Goal: Information Seeking & Learning: Learn about a topic

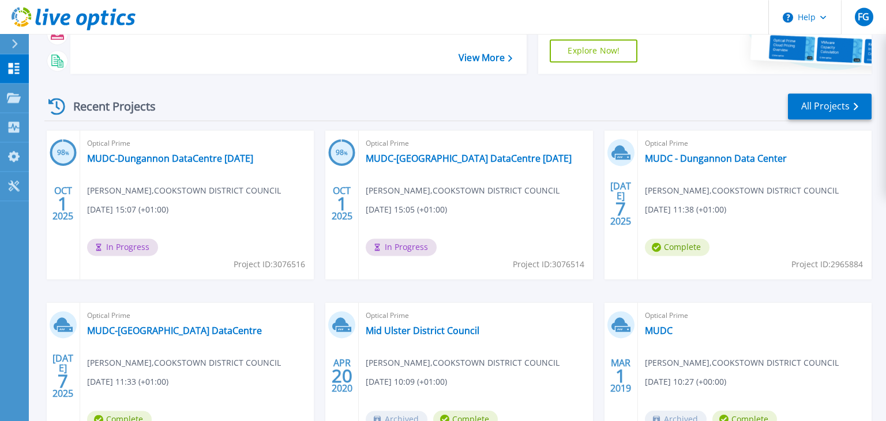
scroll to position [122, 0]
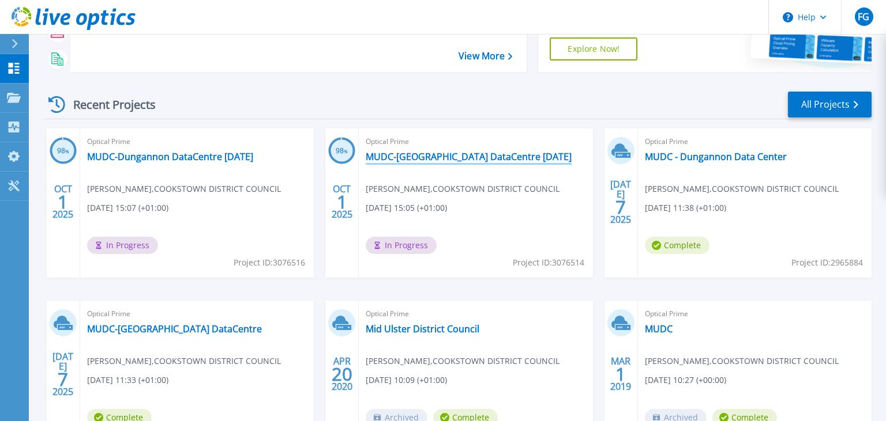
click at [406, 156] on link "MUDC-[GEOGRAPHIC_DATA] DataCentre [DATE]" at bounding box center [469, 157] width 206 height 12
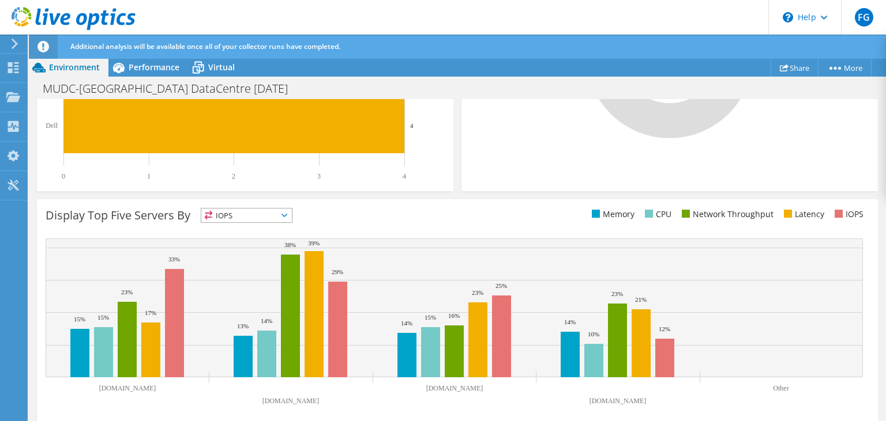
scroll to position [415, 0]
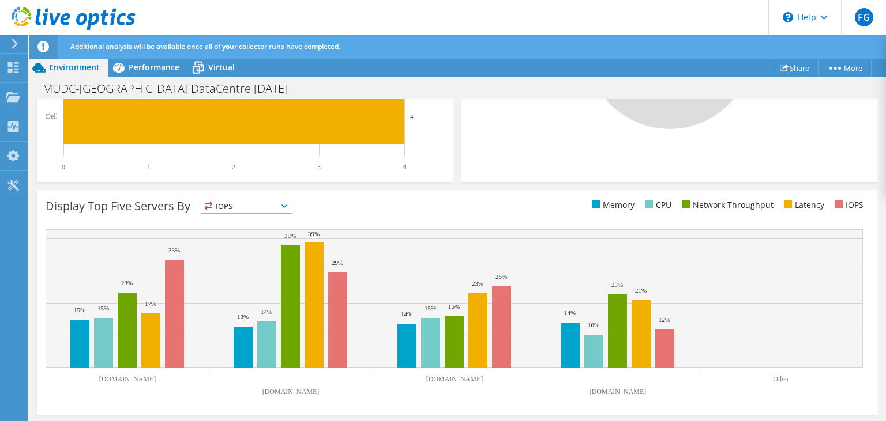
click at [269, 204] on span "IOPS" at bounding box center [246, 206] width 91 height 14
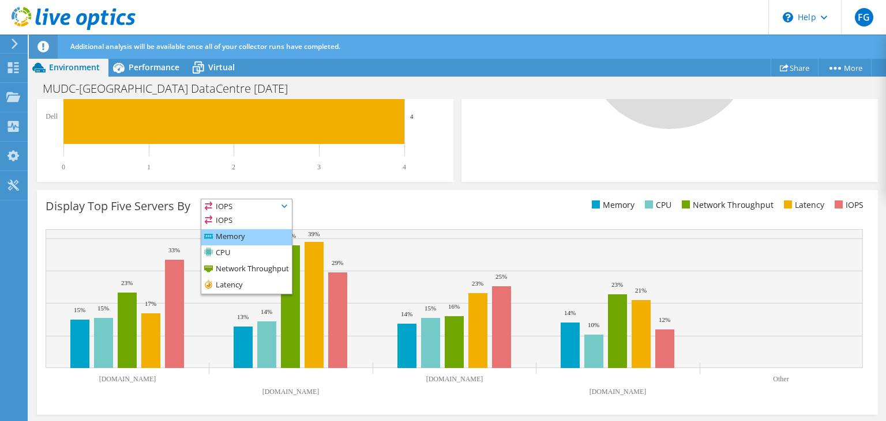
click at [241, 238] on li "Memory" at bounding box center [246, 237] width 91 height 16
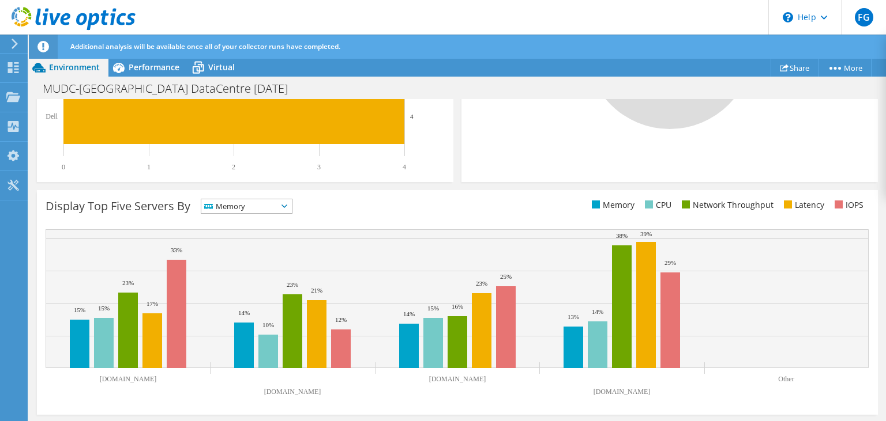
click at [262, 210] on span "Memory" at bounding box center [239, 206] width 76 height 14
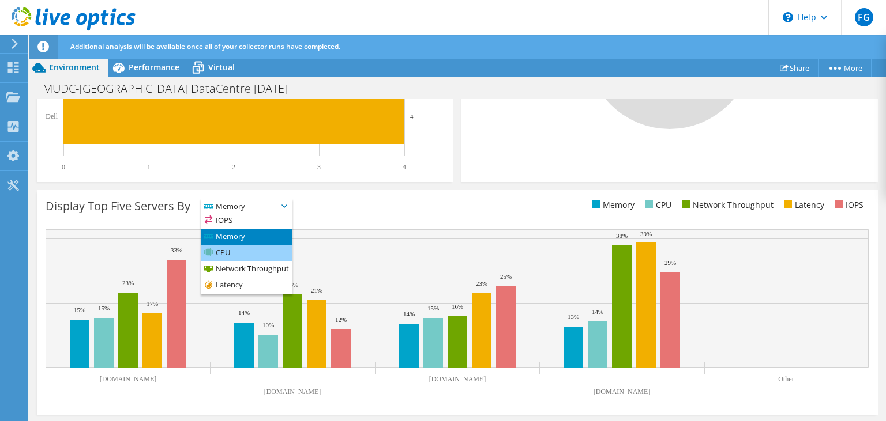
click at [239, 250] on li "CPU" at bounding box center [246, 254] width 91 height 16
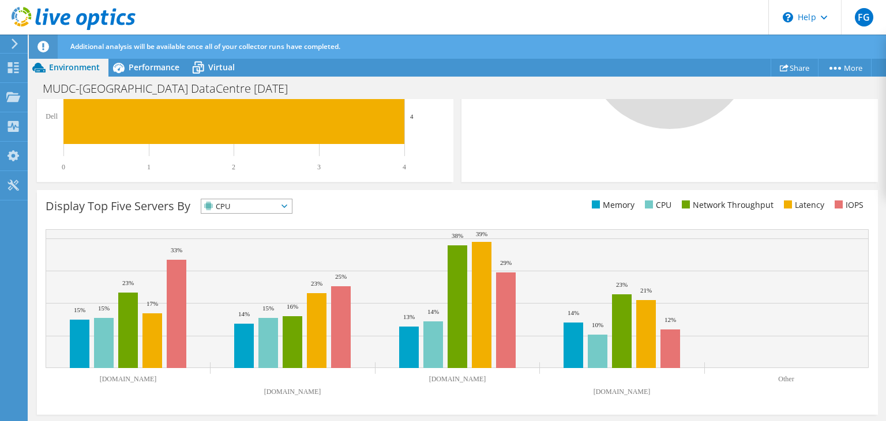
click at [251, 208] on span "CPU" at bounding box center [239, 206] width 76 height 14
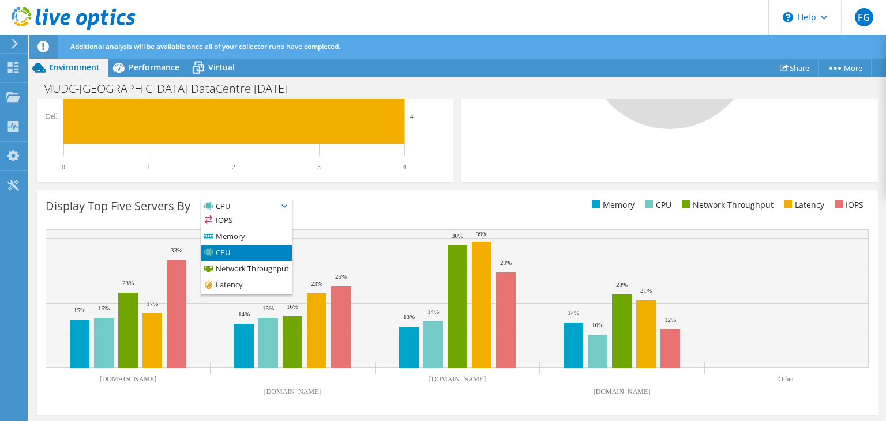
click at [247, 206] on span "CPU" at bounding box center [239, 206] width 76 height 14
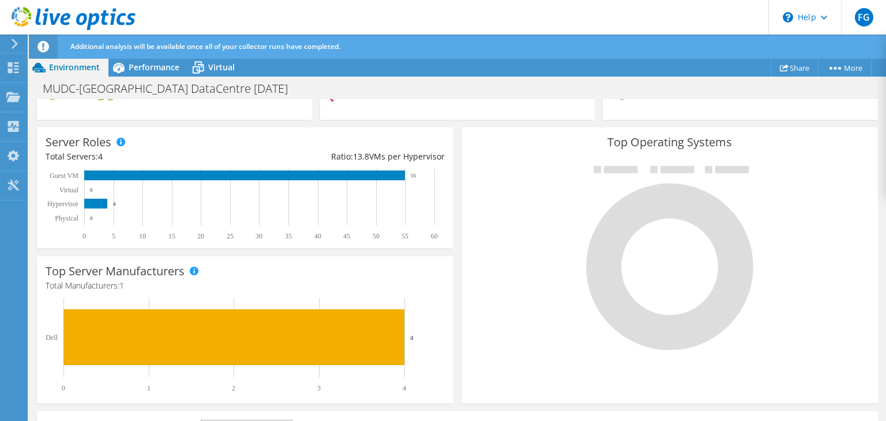
scroll to position [0, 0]
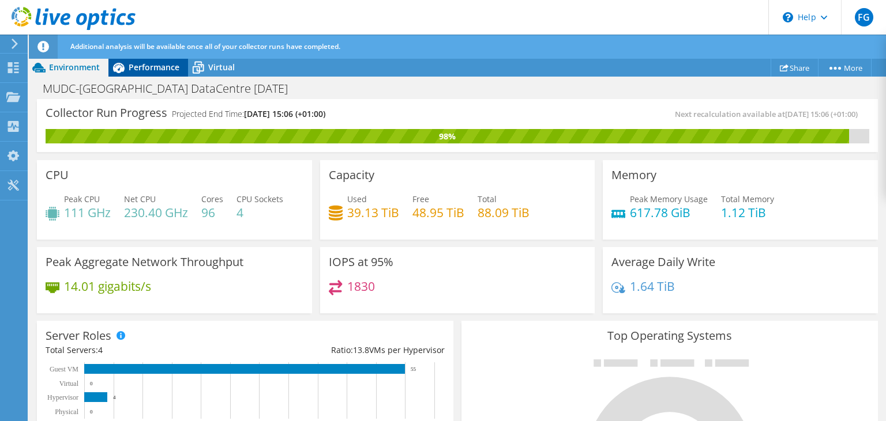
click at [155, 71] on span "Performance" at bounding box center [154, 67] width 51 height 11
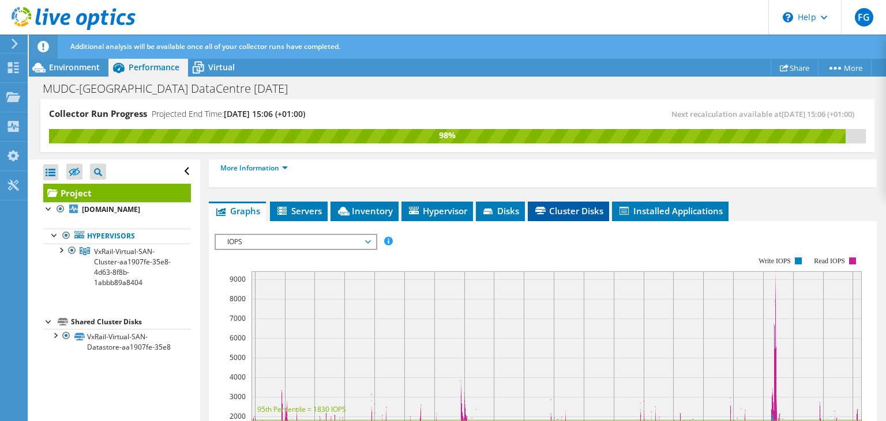
scroll to position [166, 0]
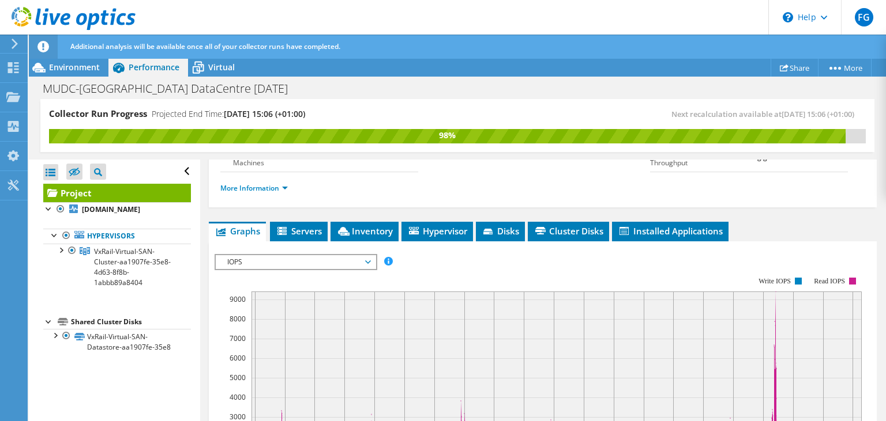
click at [312, 258] on span "IOPS" at bounding box center [295, 262] width 148 height 14
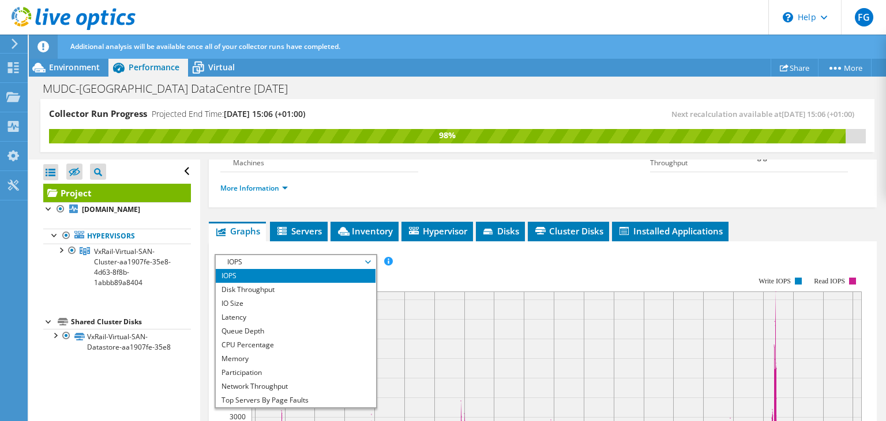
click at [459, 263] on rect at bounding box center [537, 376] width 647 height 231
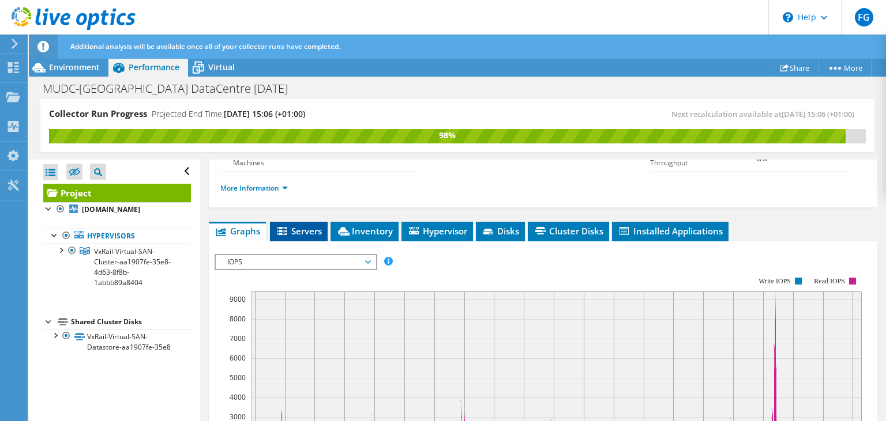
click at [309, 232] on span "Servers" at bounding box center [299, 231] width 46 height 12
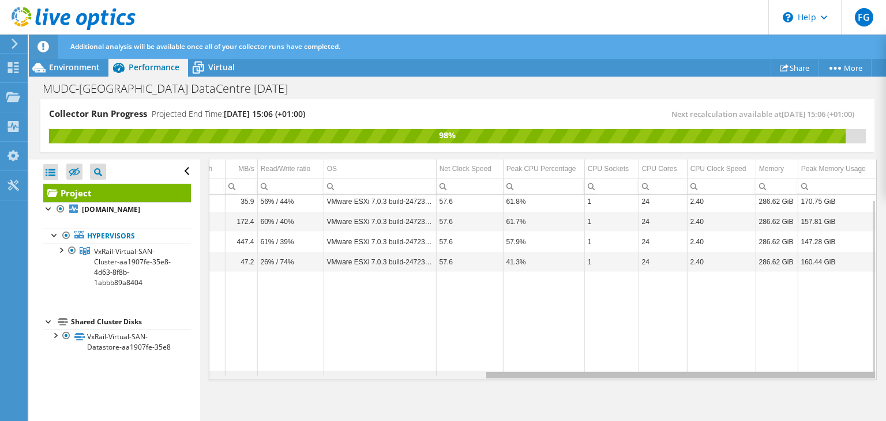
scroll to position [4, 408]
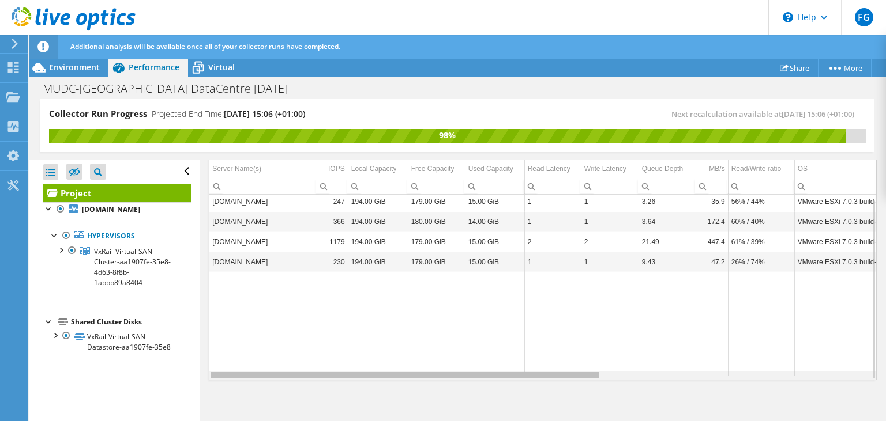
drag, startPoint x: 550, startPoint y: 373, endPoint x: 564, endPoint y: 375, distance: 13.9
click at [564, 375] on body "FG End User Fred Greer Fred.Greer@midulstercouncil.org COOKSTOWN DISTRICT COUNC…" at bounding box center [443, 210] width 886 height 421
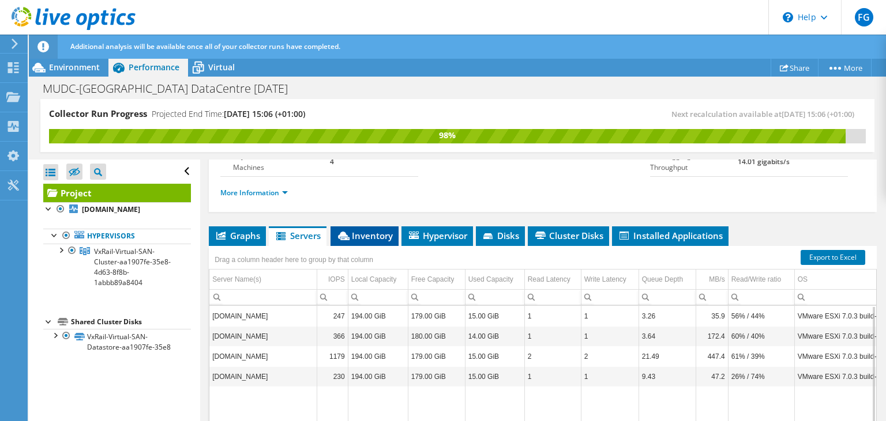
click at [362, 239] on span "Inventory" at bounding box center [364, 236] width 56 height 12
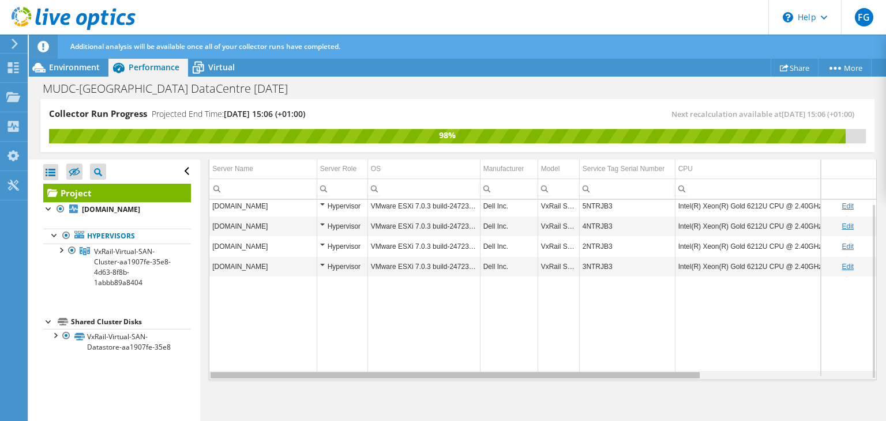
drag, startPoint x: 409, startPoint y: 376, endPoint x: 395, endPoint y: 375, distance: 13.3
click at [395, 375] on body "FG End User Fred Greer Fred.Greer@midulstercouncil.org COOKSTOWN DISTRICT COUNC…" at bounding box center [443, 210] width 886 height 421
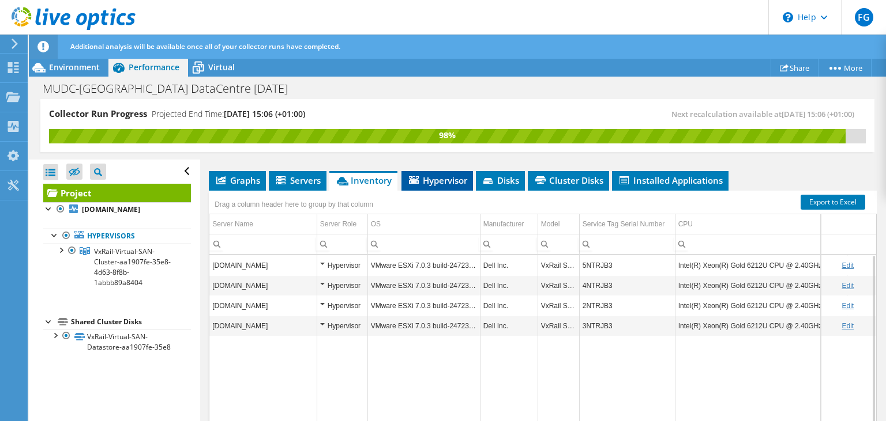
click at [429, 180] on span "Hypervisor" at bounding box center [437, 181] width 60 height 12
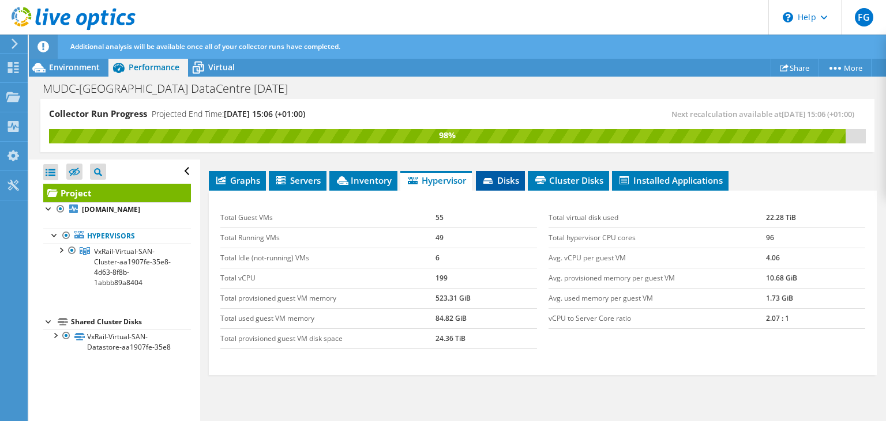
click at [508, 175] on span "Disks" at bounding box center [499, 181] width 37 height 12
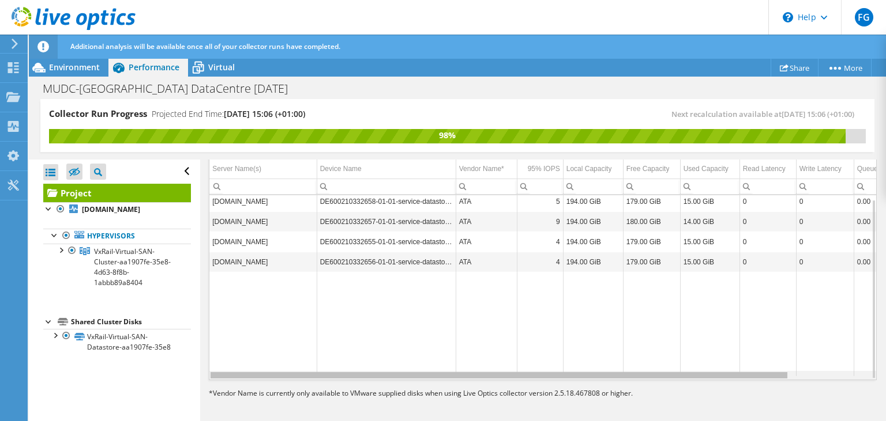
drag, startPoint x: 572, startPoint y: 371, endPoint x: 493, endPoint y: 371, distance: 79.6
click at [493, 371] on body "FG End User Fred Greer Fred.Greer@midulstercouncil.org COOKSTOWN DISTRICT COUNC…" at bounding box center [443, 210] width 886 height 421
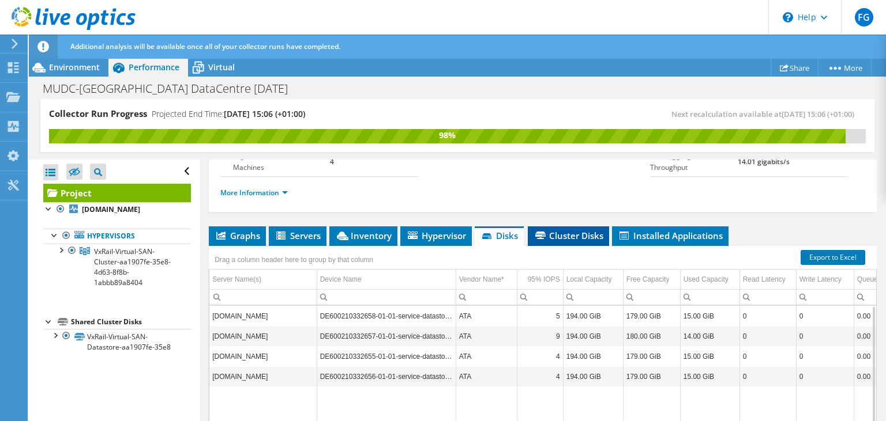
click at [571, 234] on span "Cluster Disks" at bounding box center [568, 236] width 70 height 12
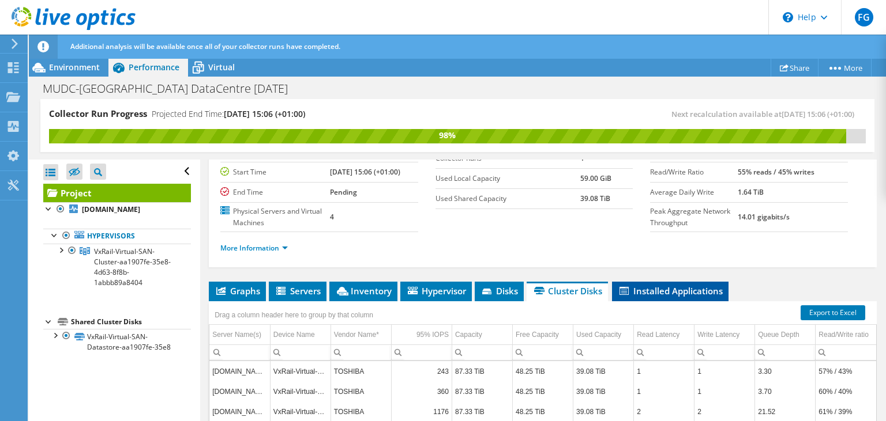
click at [662, 294] on span "Installed Applications" at bounding box center [669, 291] width 105 height 12
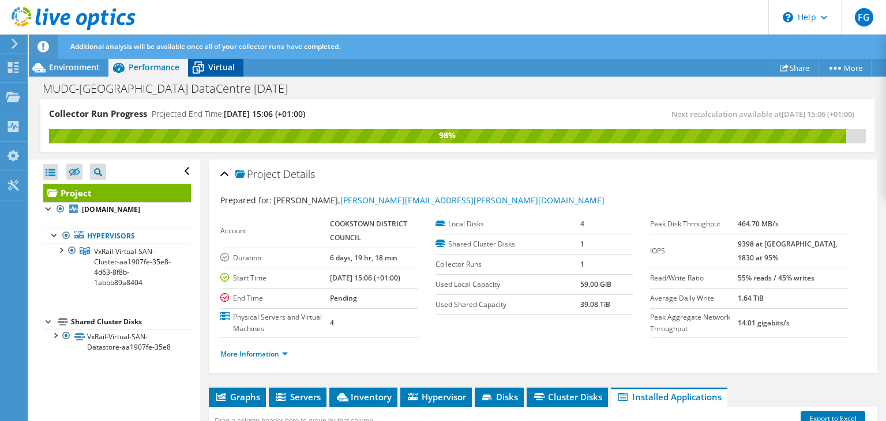
click at [215, 67] on span "Virtual" at bounding box center [221, 67] width 27 height 11
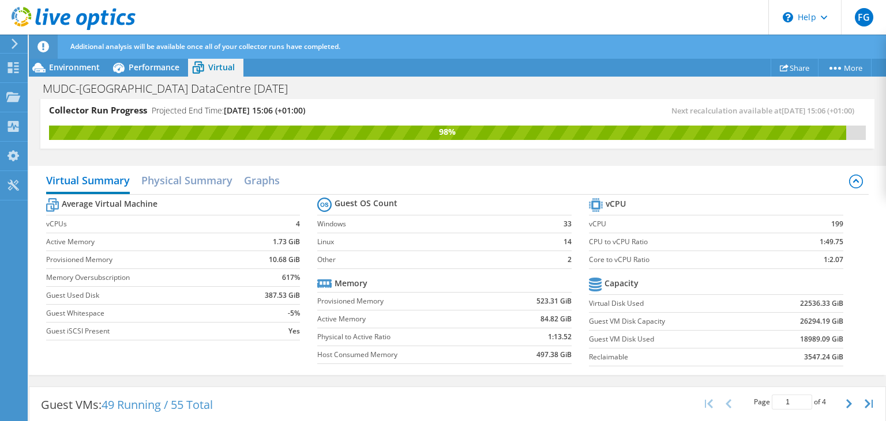
scroll to position [0, 0]
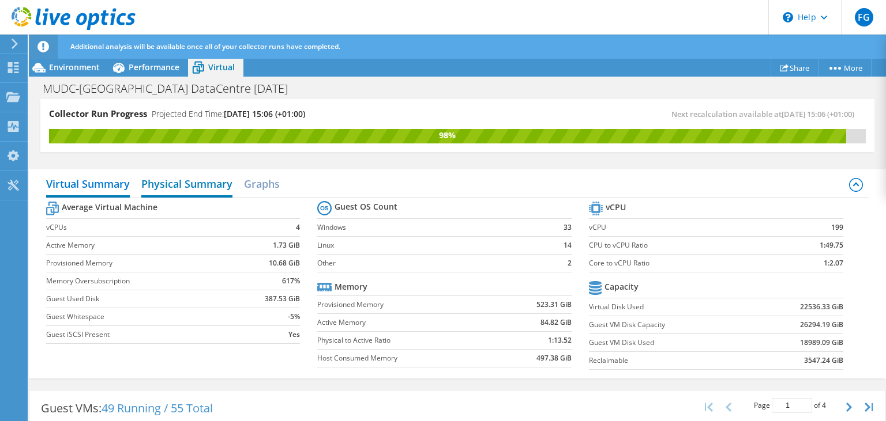
click at [202, 193] on h2 "Physical Summary" at bounding box center [186, 184] width 91 height 25
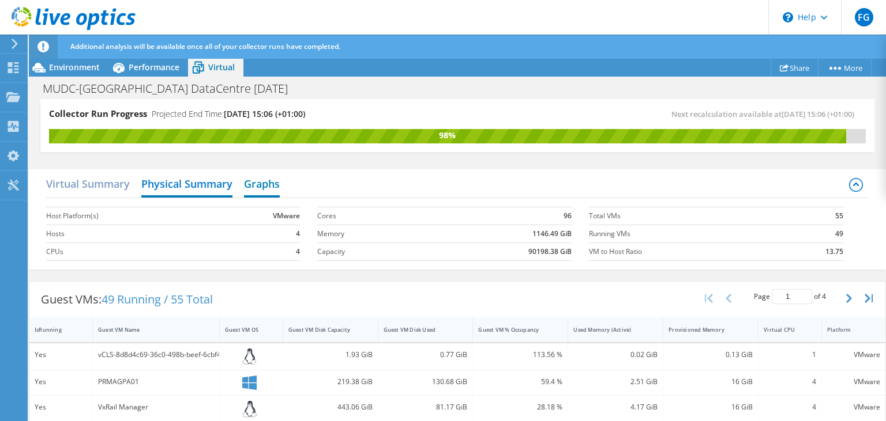
click at [259, 186] on h2 "Graphs" at bounding box center [262, 184] width 36 height 25
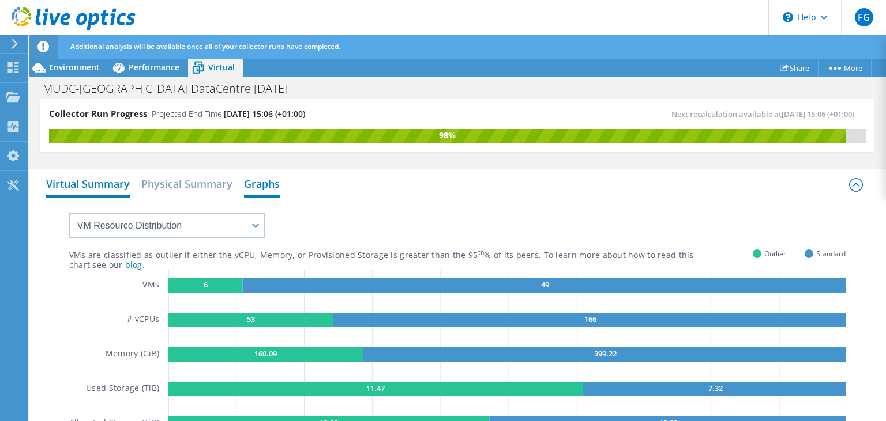
click at [94, 188] on h2 "Virtual Summary" at bounding box center [88, 184] width 84 height 25
